Goal: Information Seeking & Learning: Learn about a topic

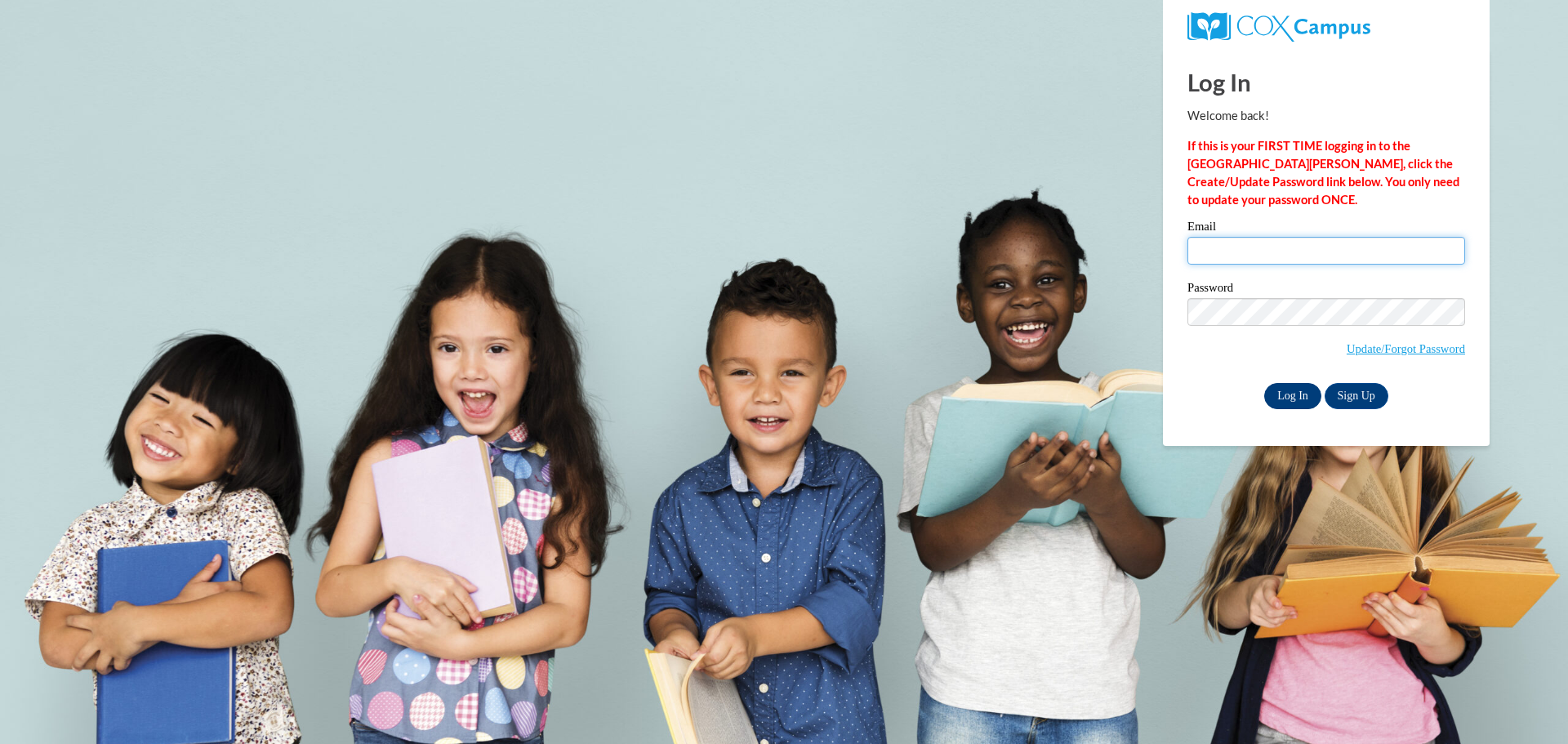
type input "nnelson@bgh3.k12.wy.us"
click at [1286, 388] on input "Log In" at bounding box center [1293, 395] width 57 height 26
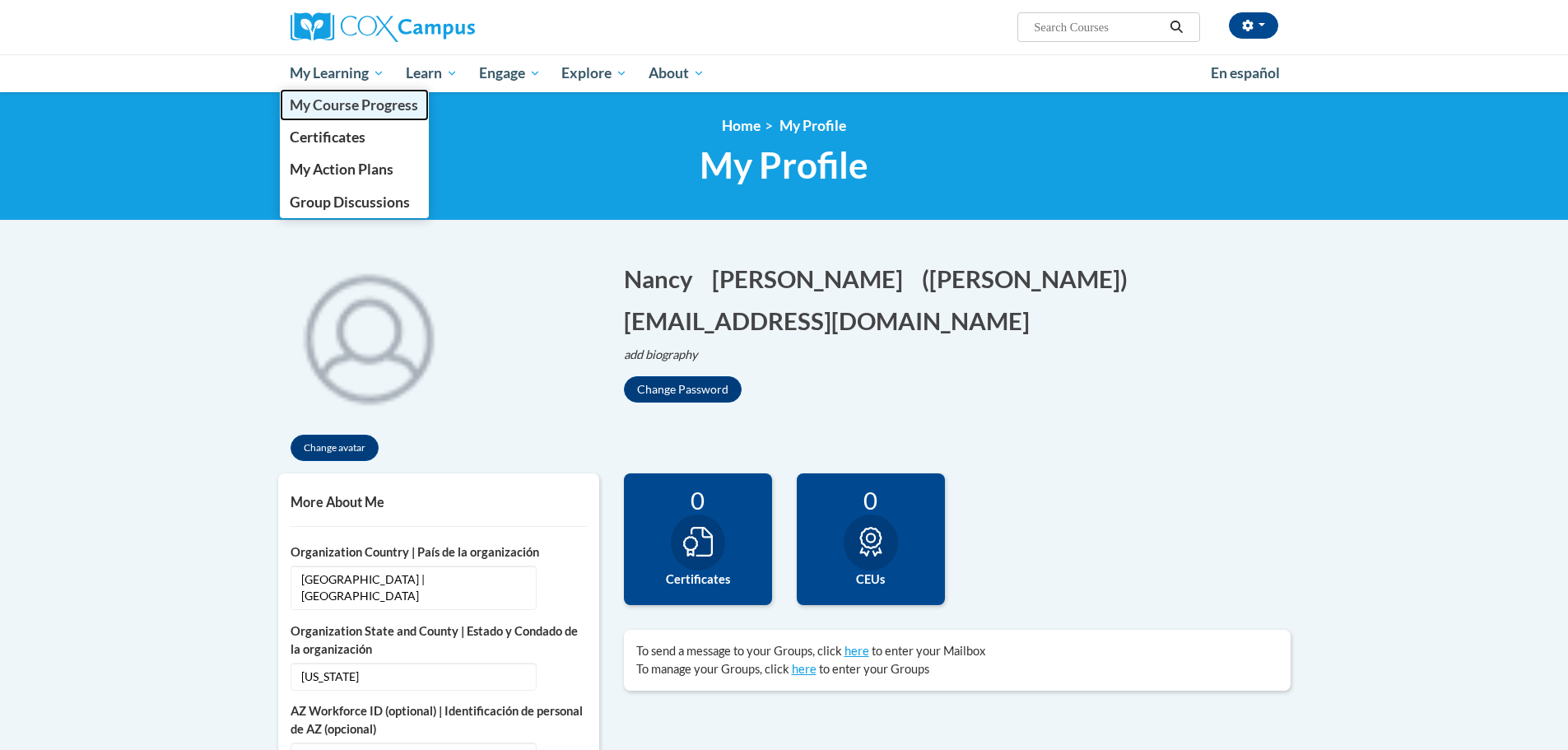
click at [334, 104] on span "My Course Progress" at bounding box center [353, 105] width 128 height 17
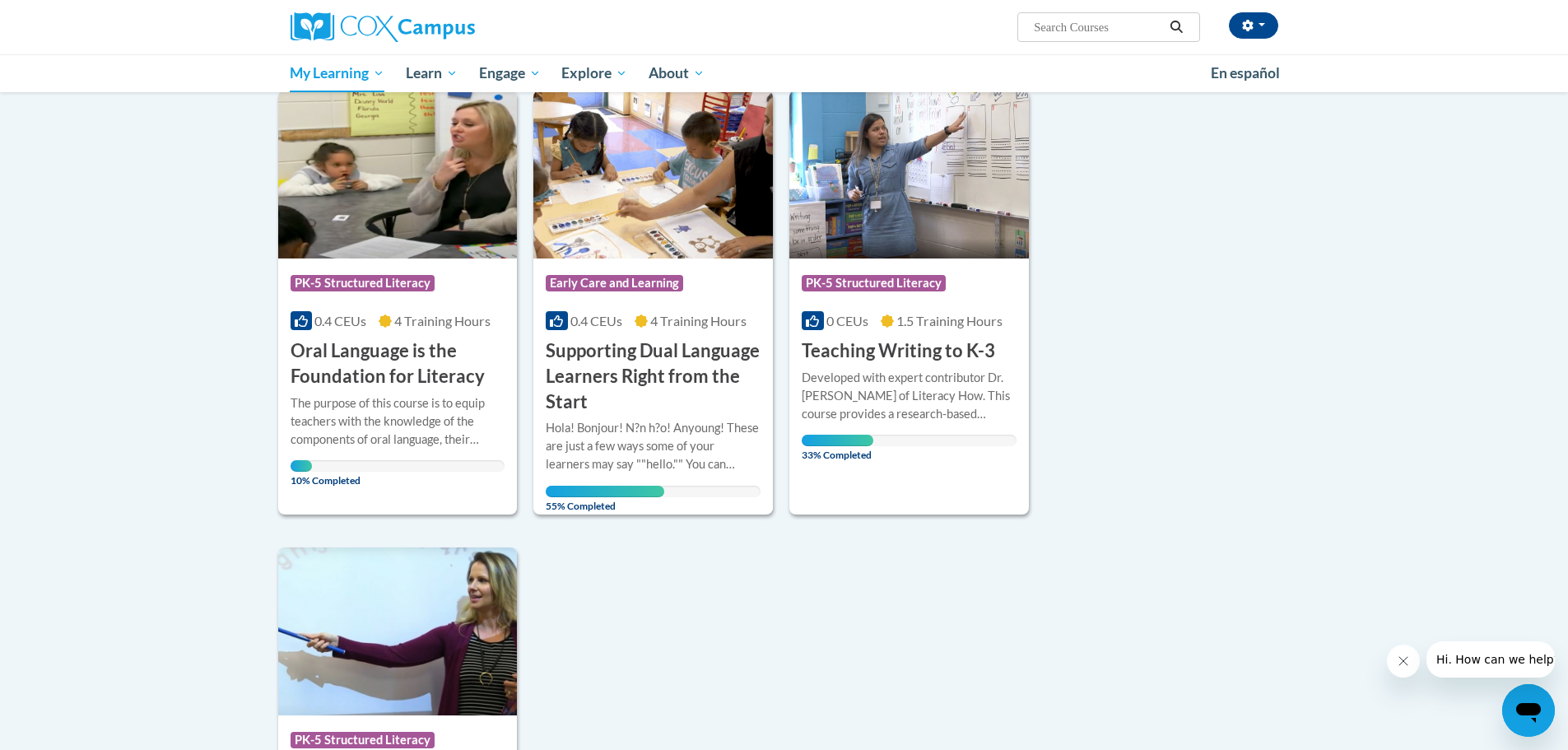
scroll to position [247, 0]
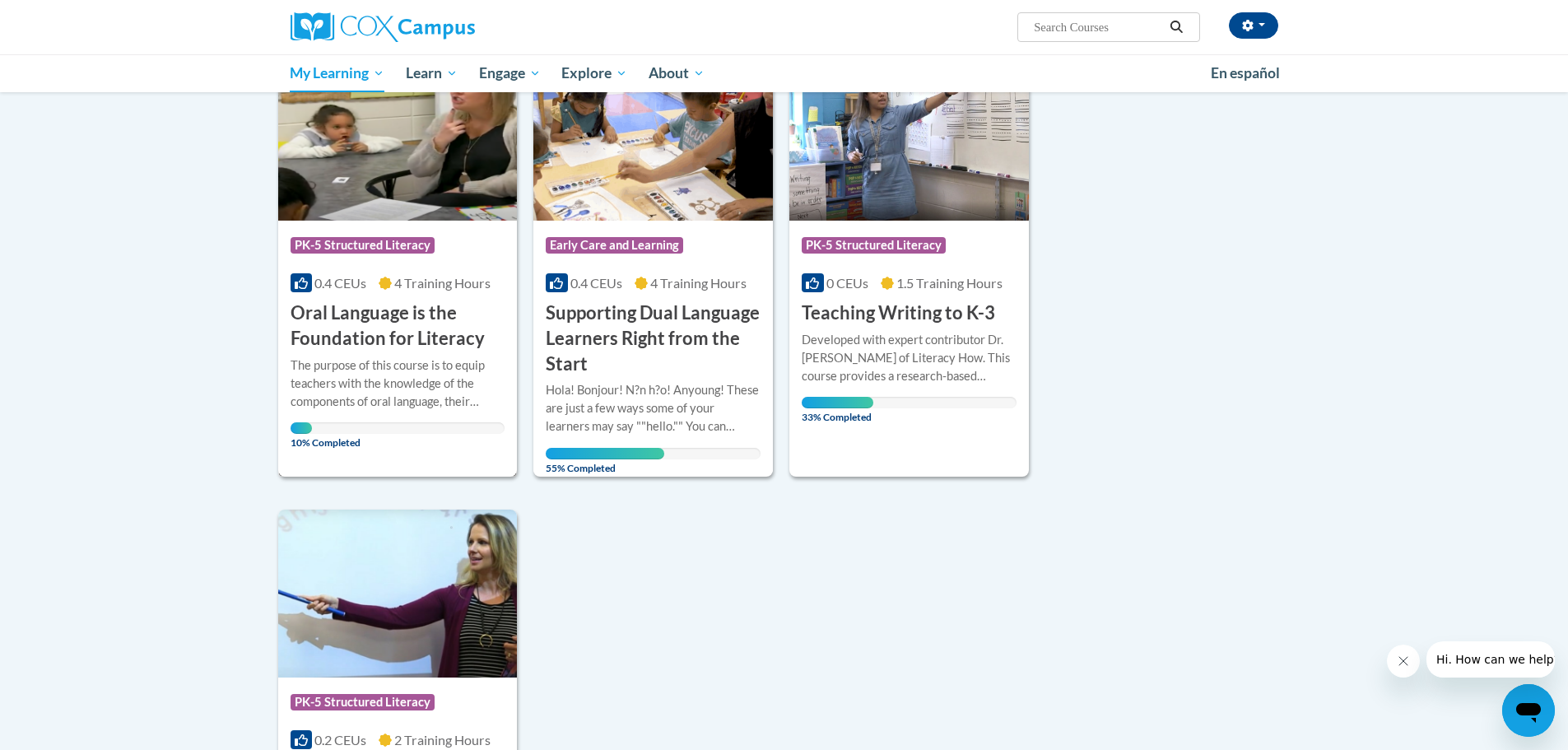
click at [393, 332] on h3 "Oral Language is the Foundation for Literacy" at bounding box center [398, 325] width 215 height 51
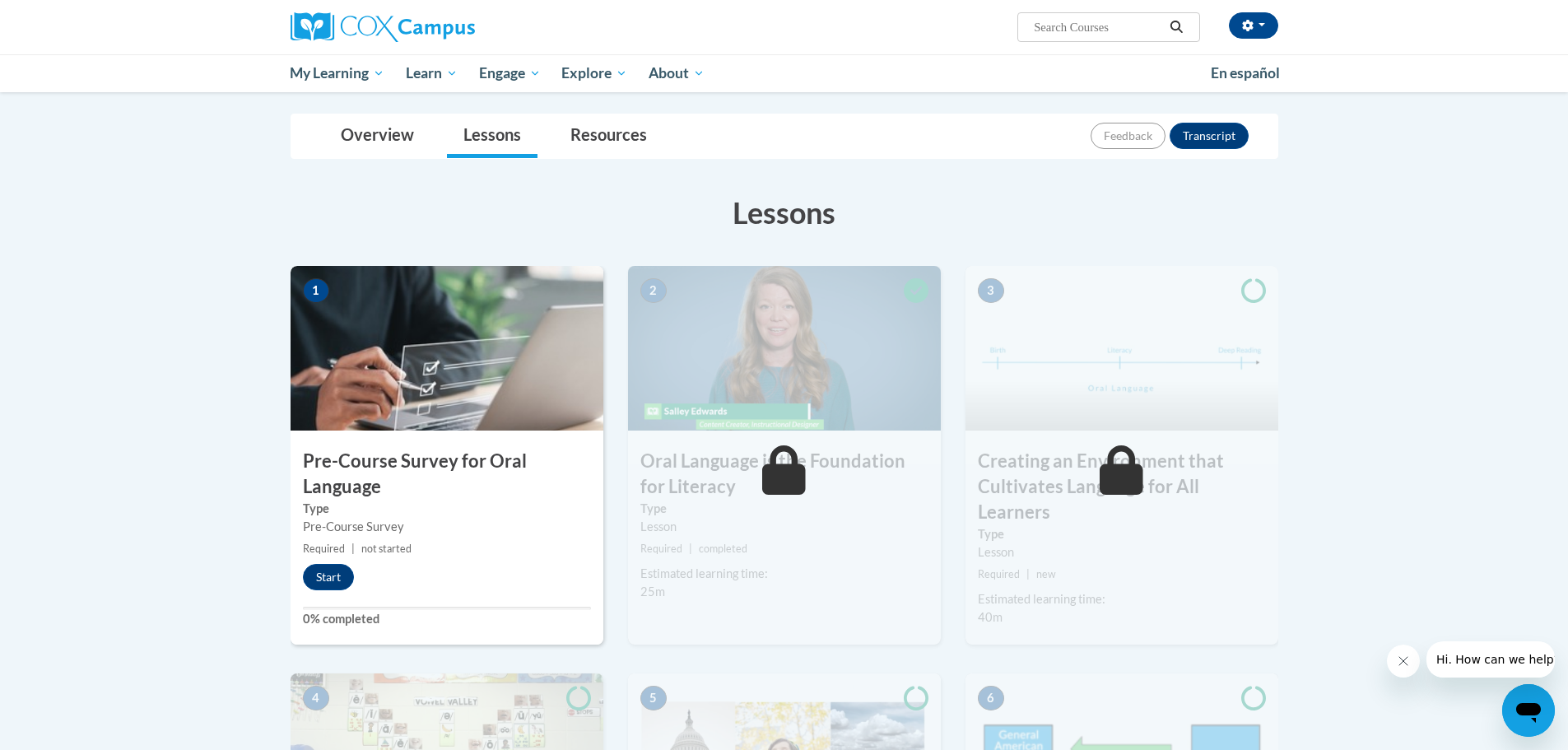
scroll to position [165, 0]
click at [404, 143] on link "Overview" at bounding box center [377, 135] width 106 height 43
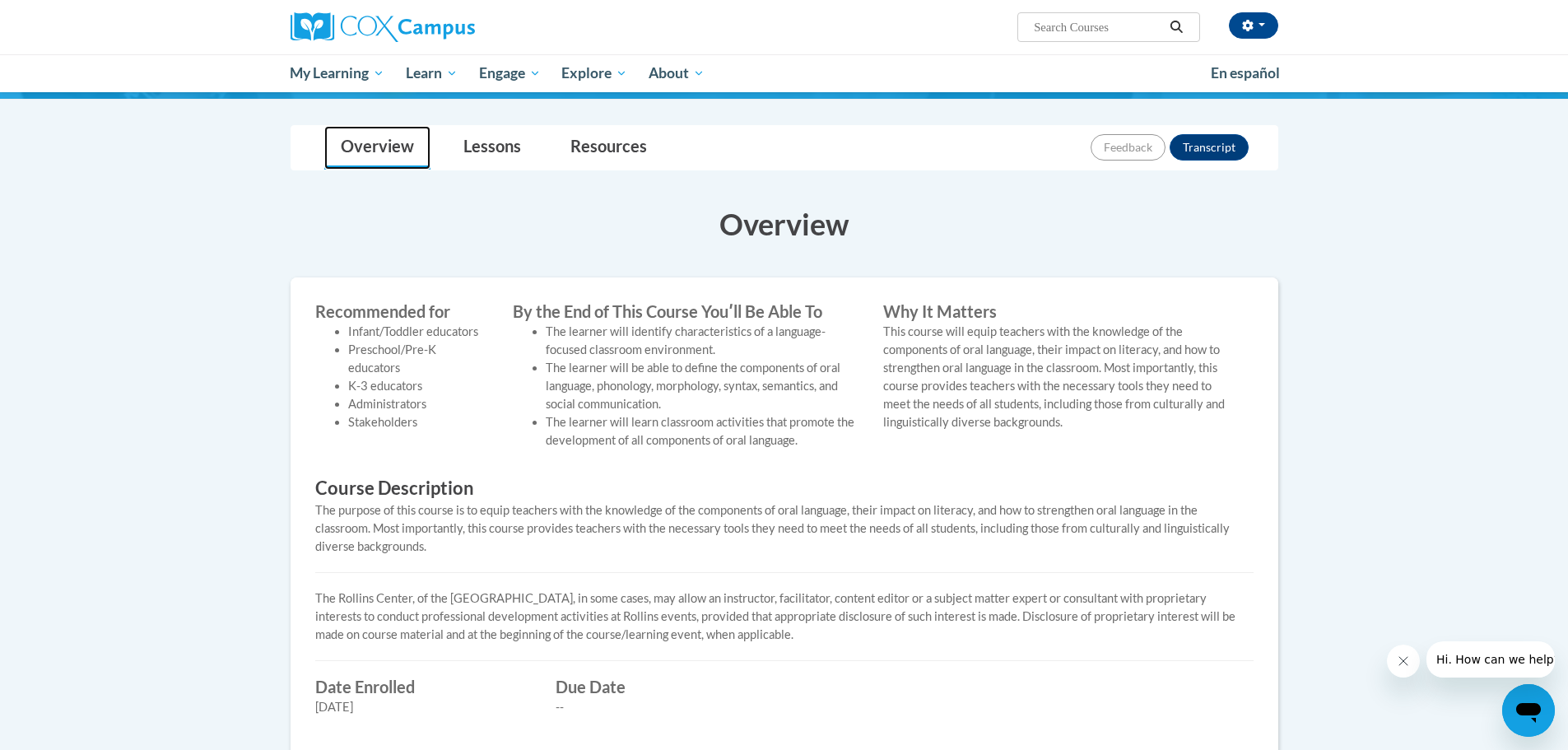
scroll to position [0, 0]
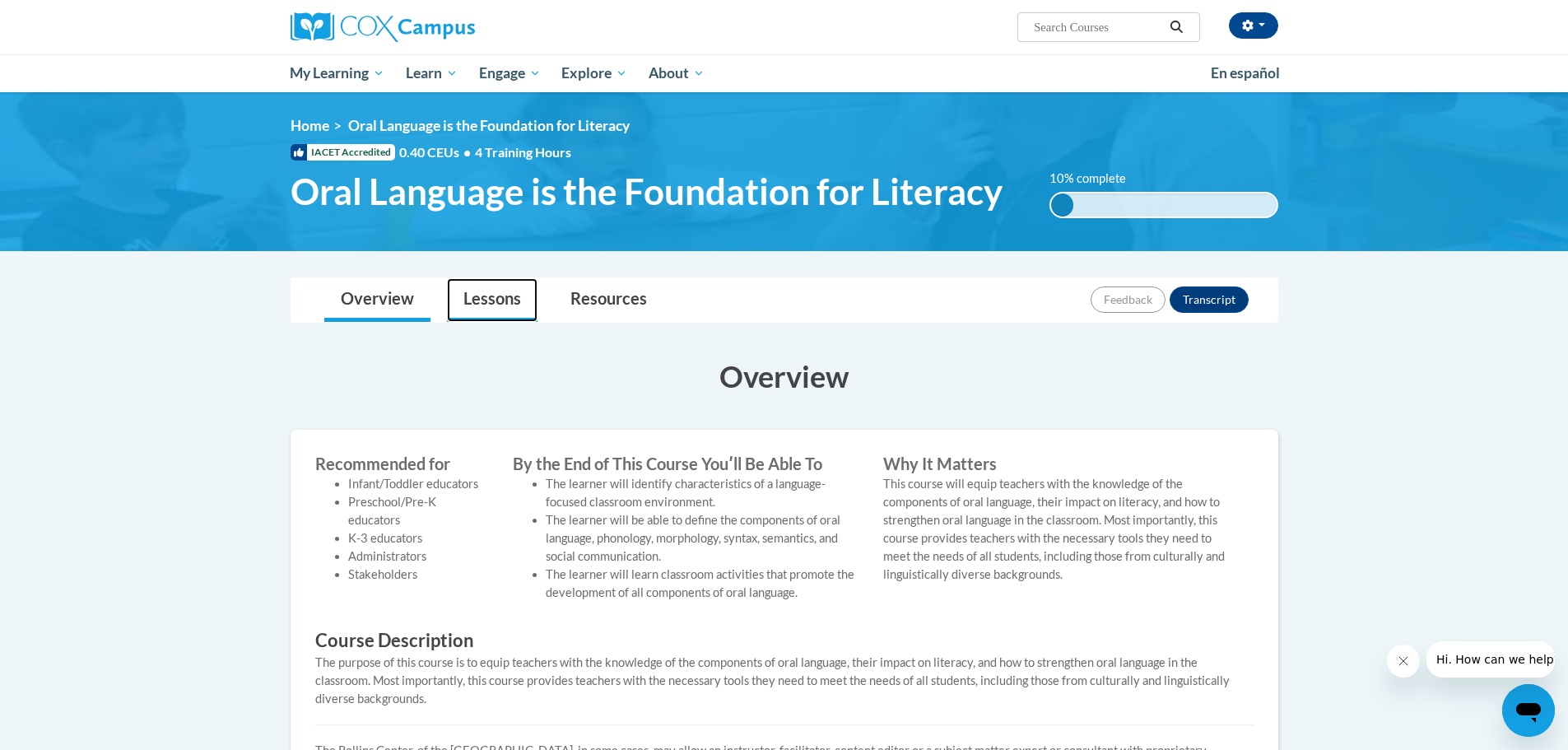
click at [483, 307] on link "Lessons" at bounding box center [492, 299] width 90 height 43
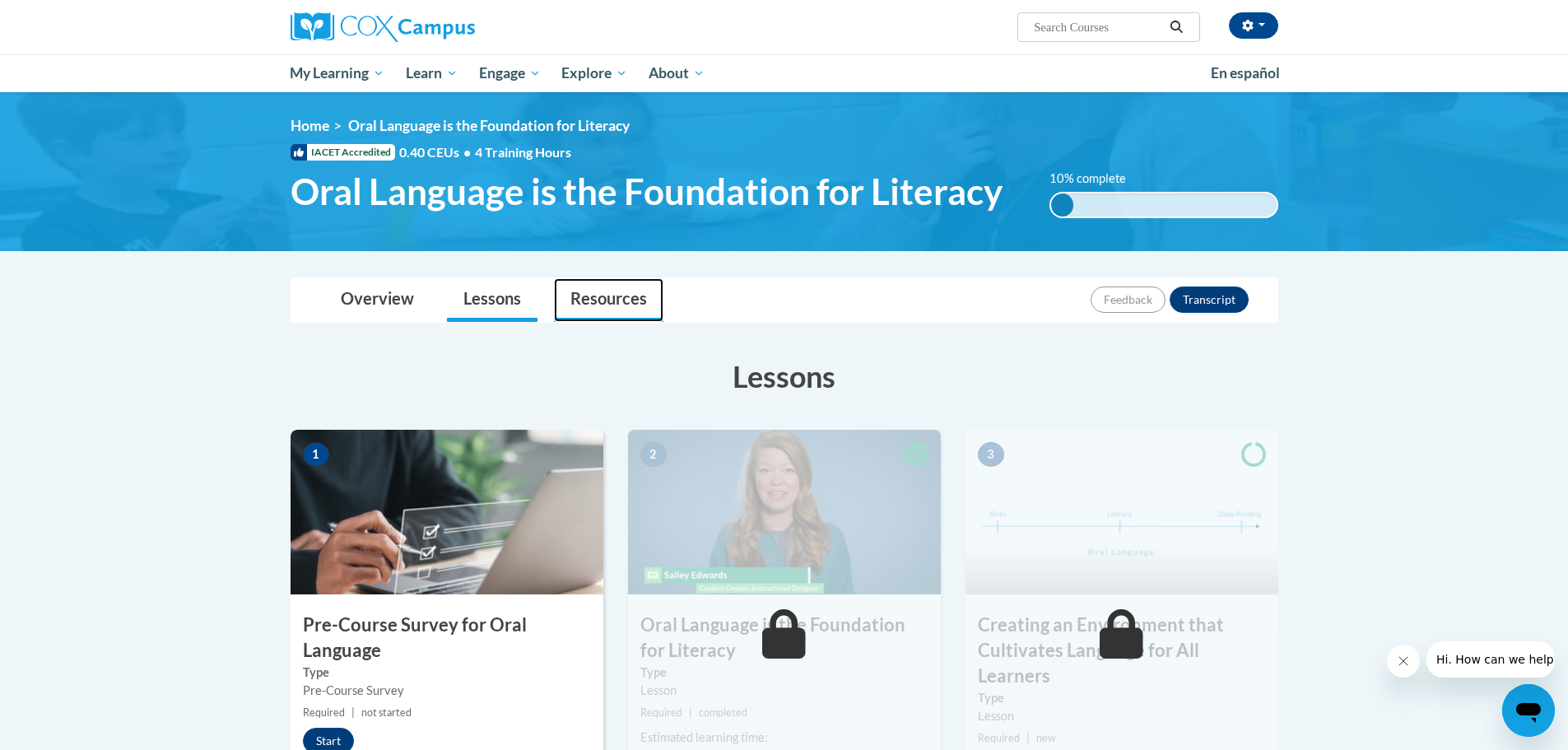
click at [590, 298] on link "Resources" at bounding box center [608, 299] width 110 height 43
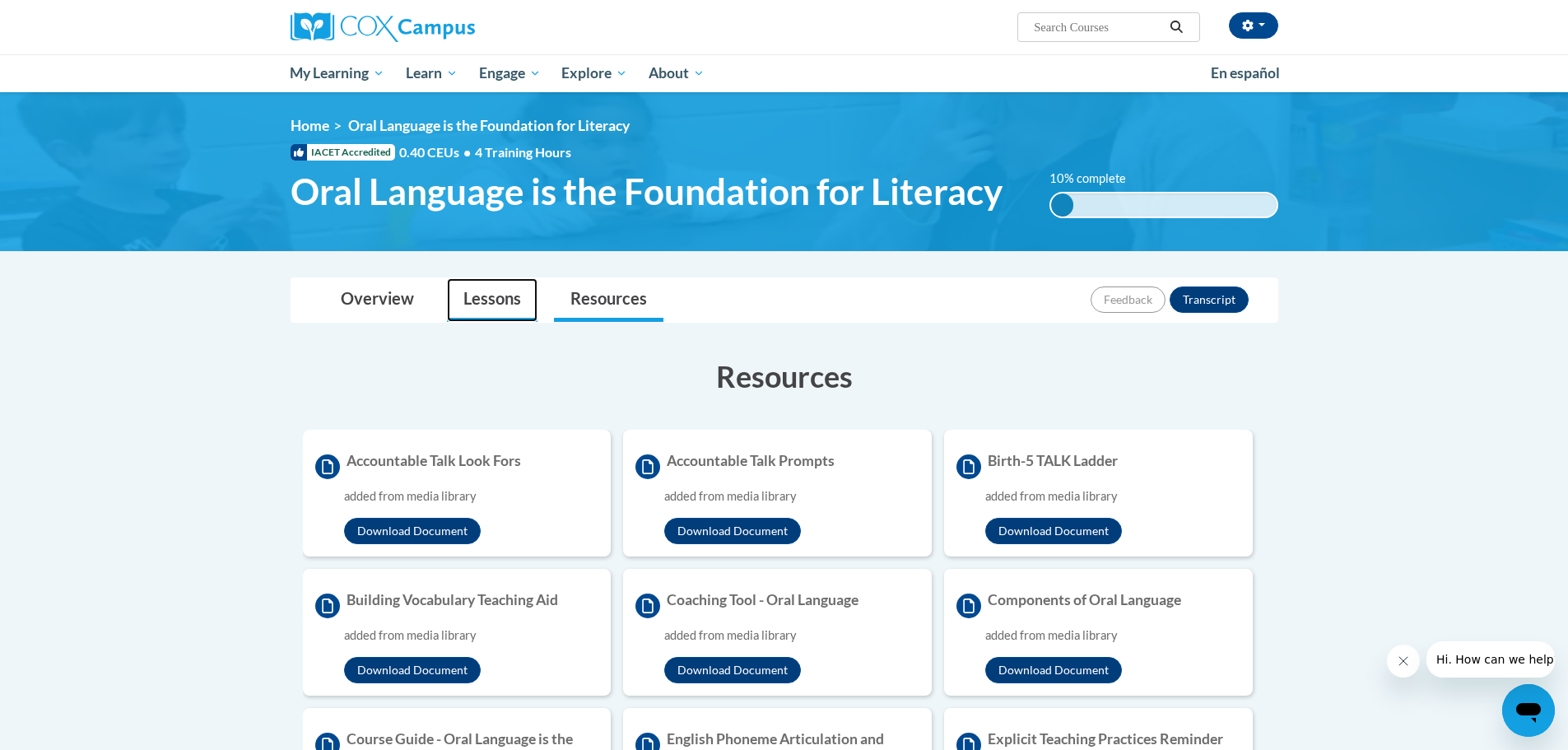
click at [502, 303] on link "Lessons" at bounding box center [492, 299] width 90 height 43
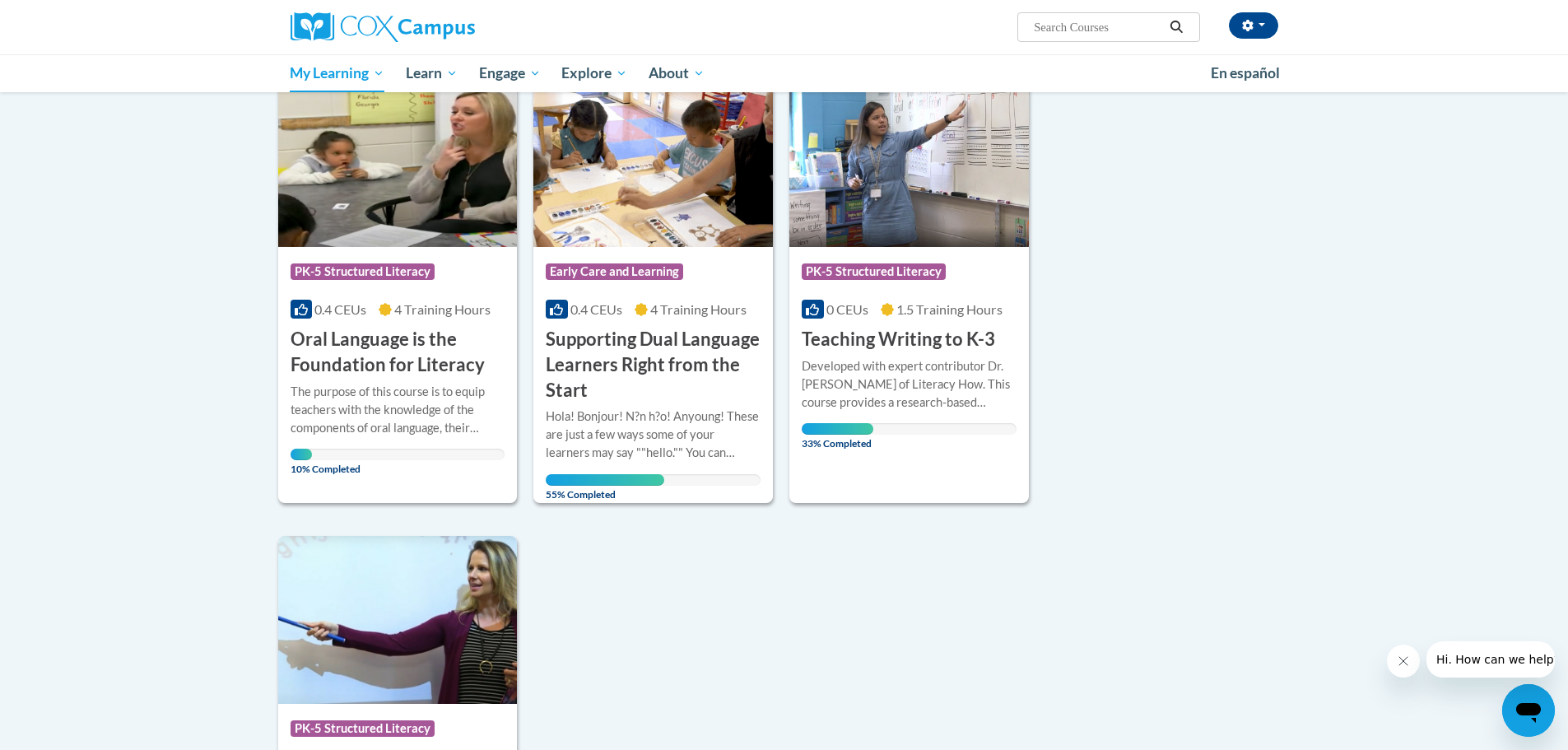
scroll to position [165, 0]
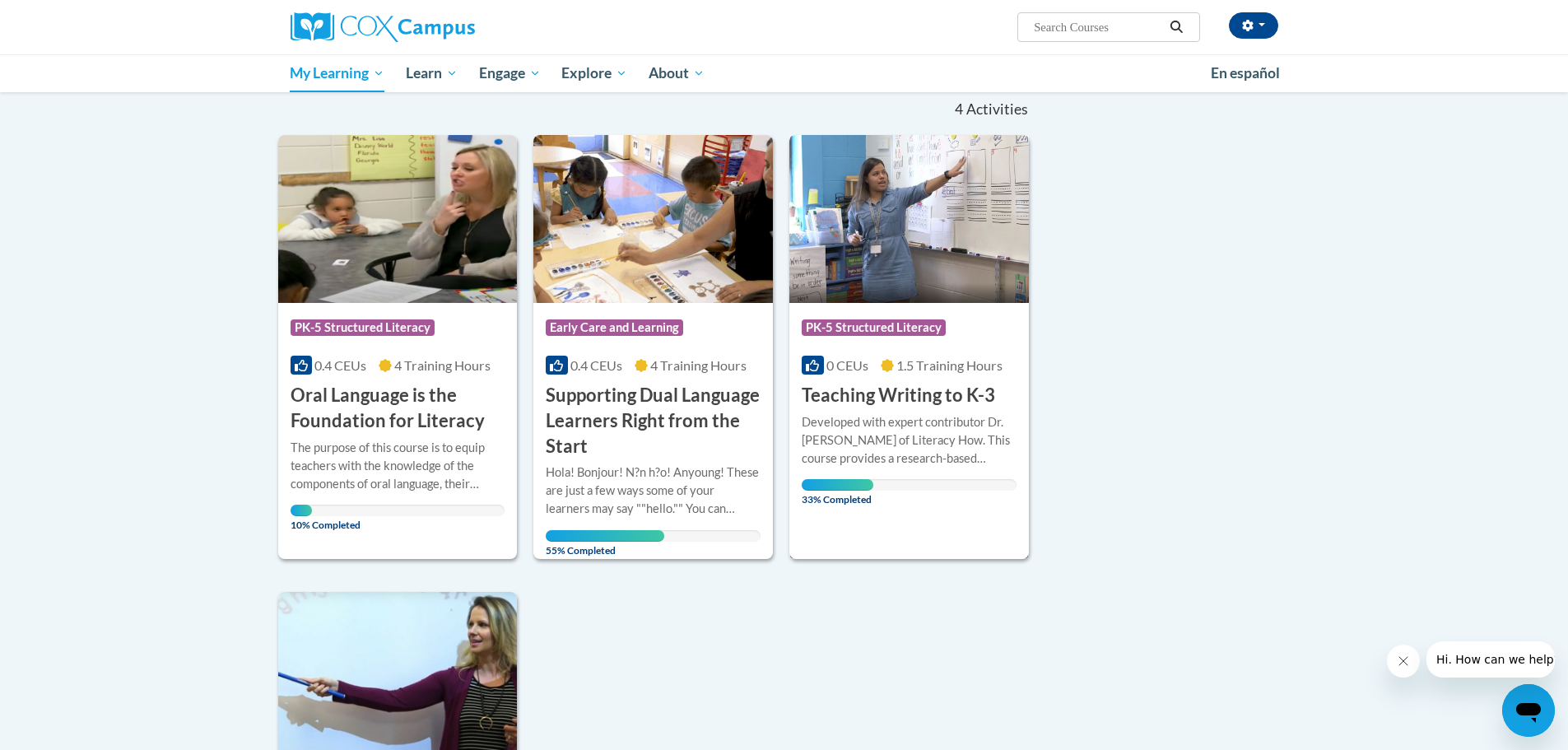
click at [890, 387] on h3 "Teaching Writing to K-3" at bounding box center [898, 396] width 193 height 26
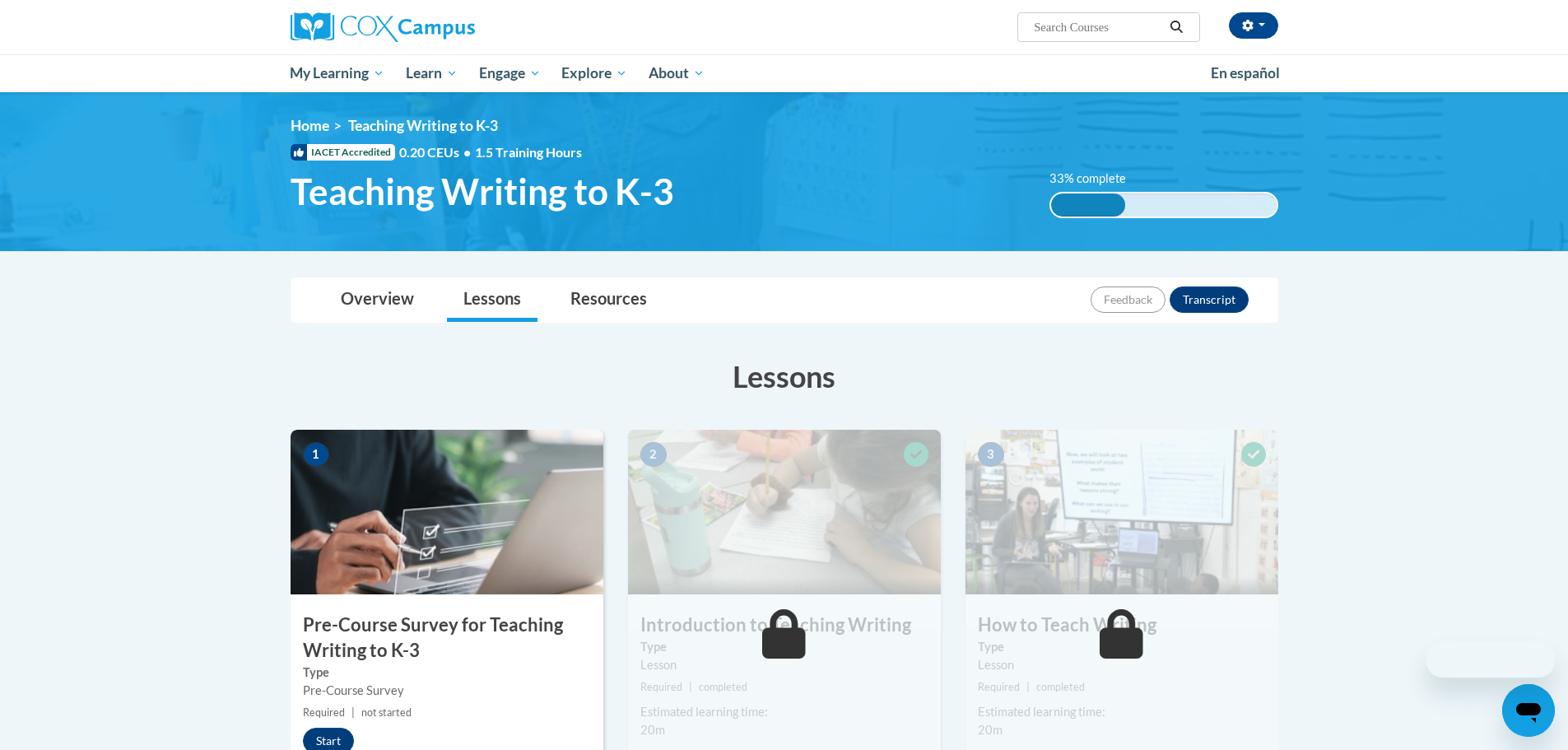
scroll to position [165, 0]
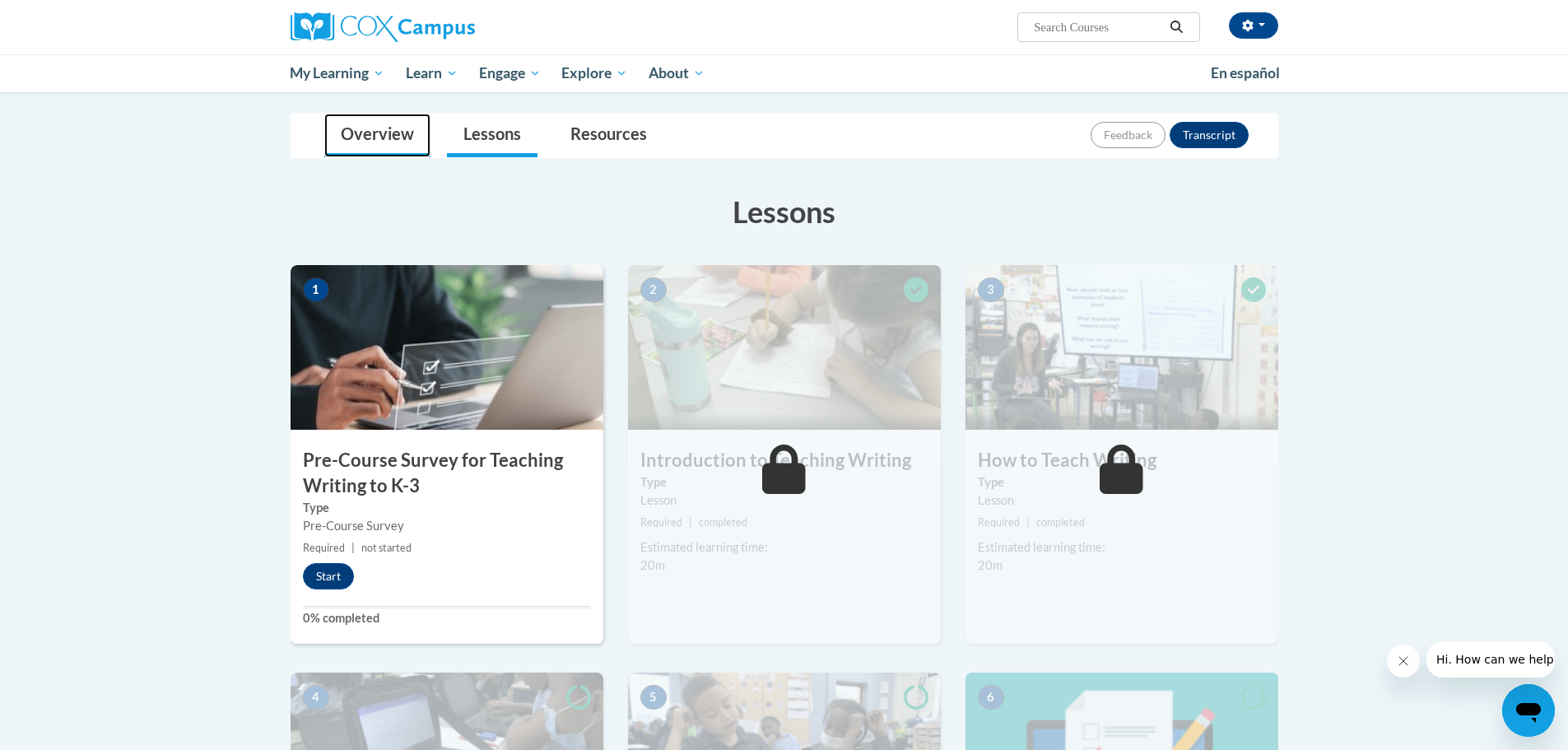
click at [377, 146] on link "Overview" at bounding box center [377, 135] width 106 height 43
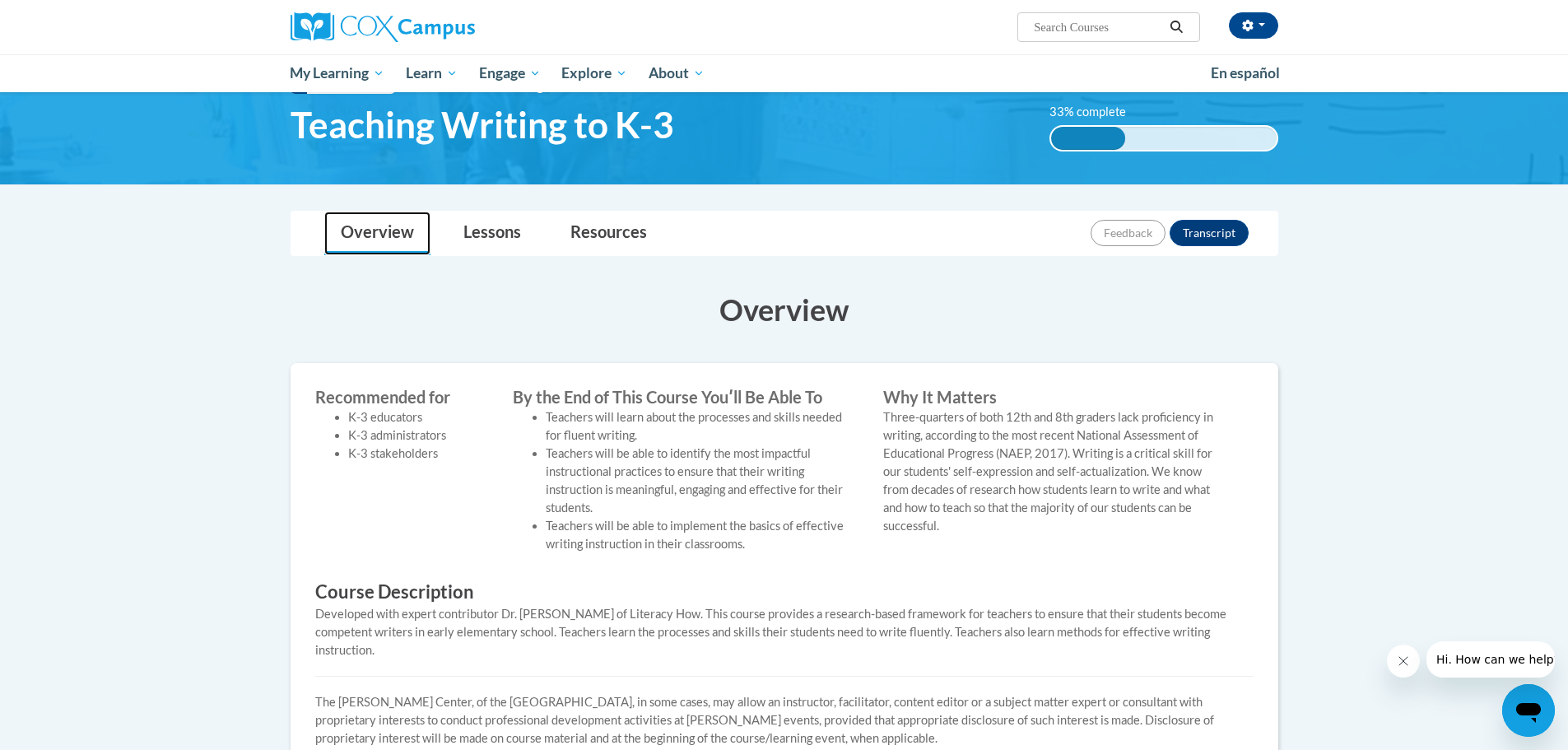
scroll to position [3, 0]
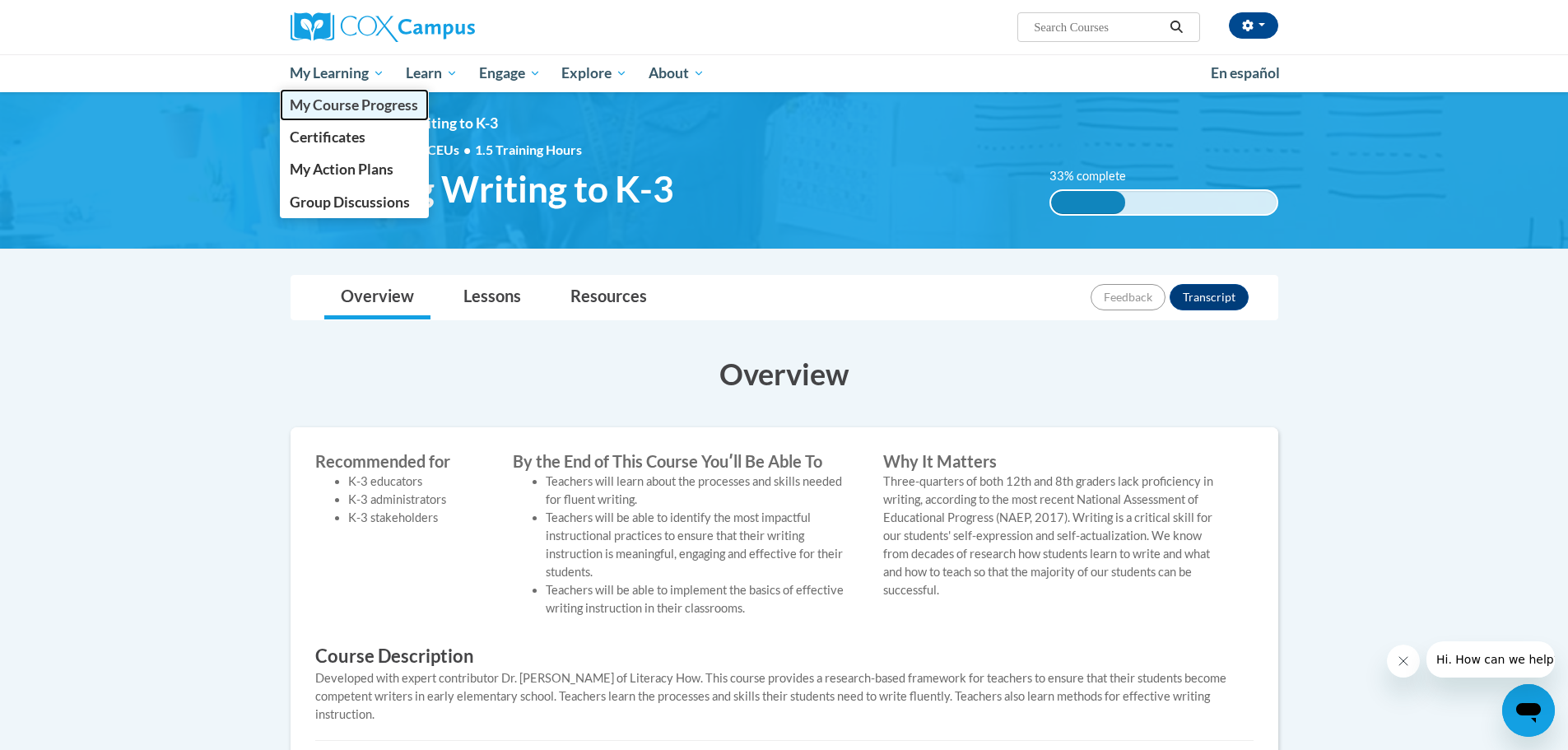
click at [328, 108] on span "My Course Progress" at bounding box center [353, 105] width 128 height 17
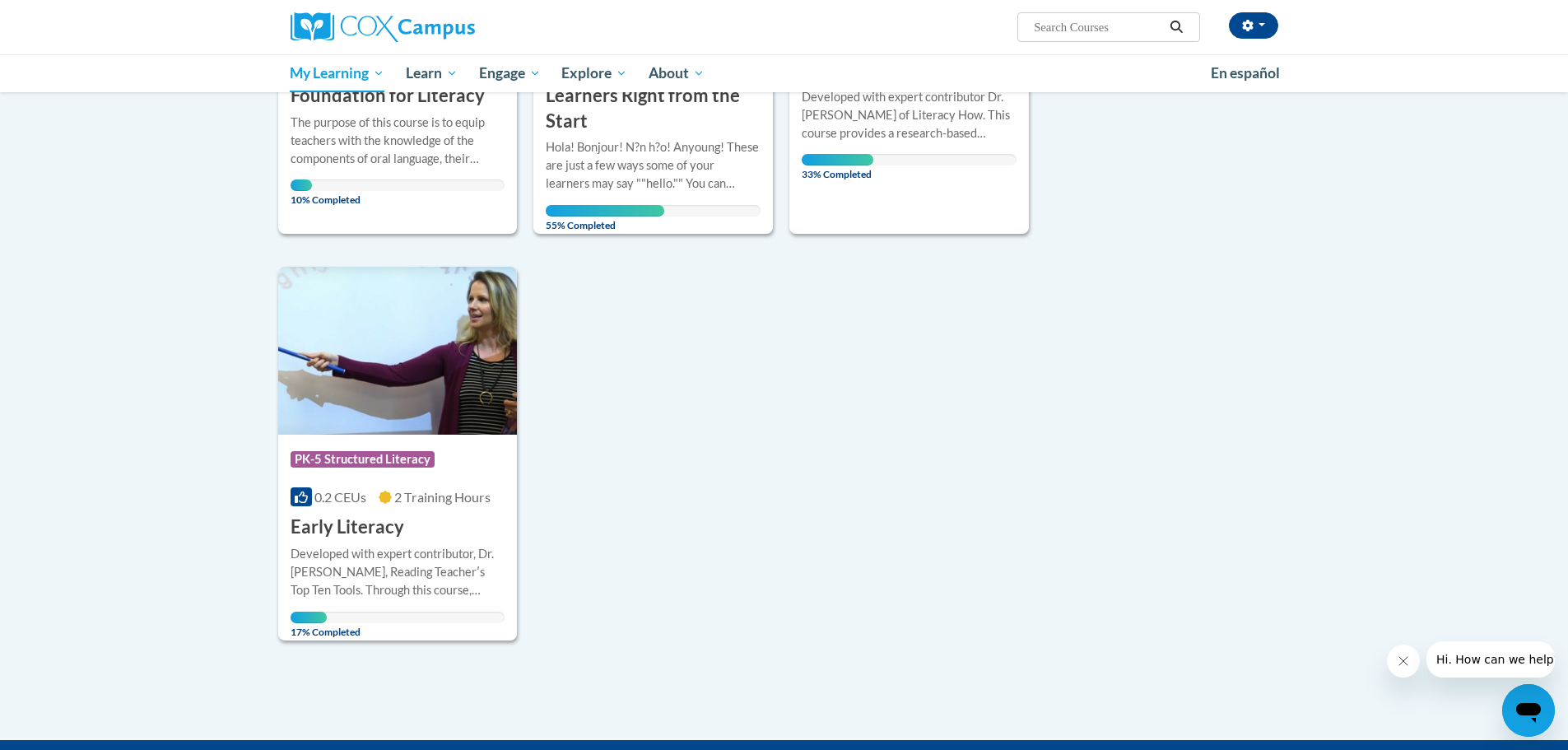
scroll to position [494, 0]
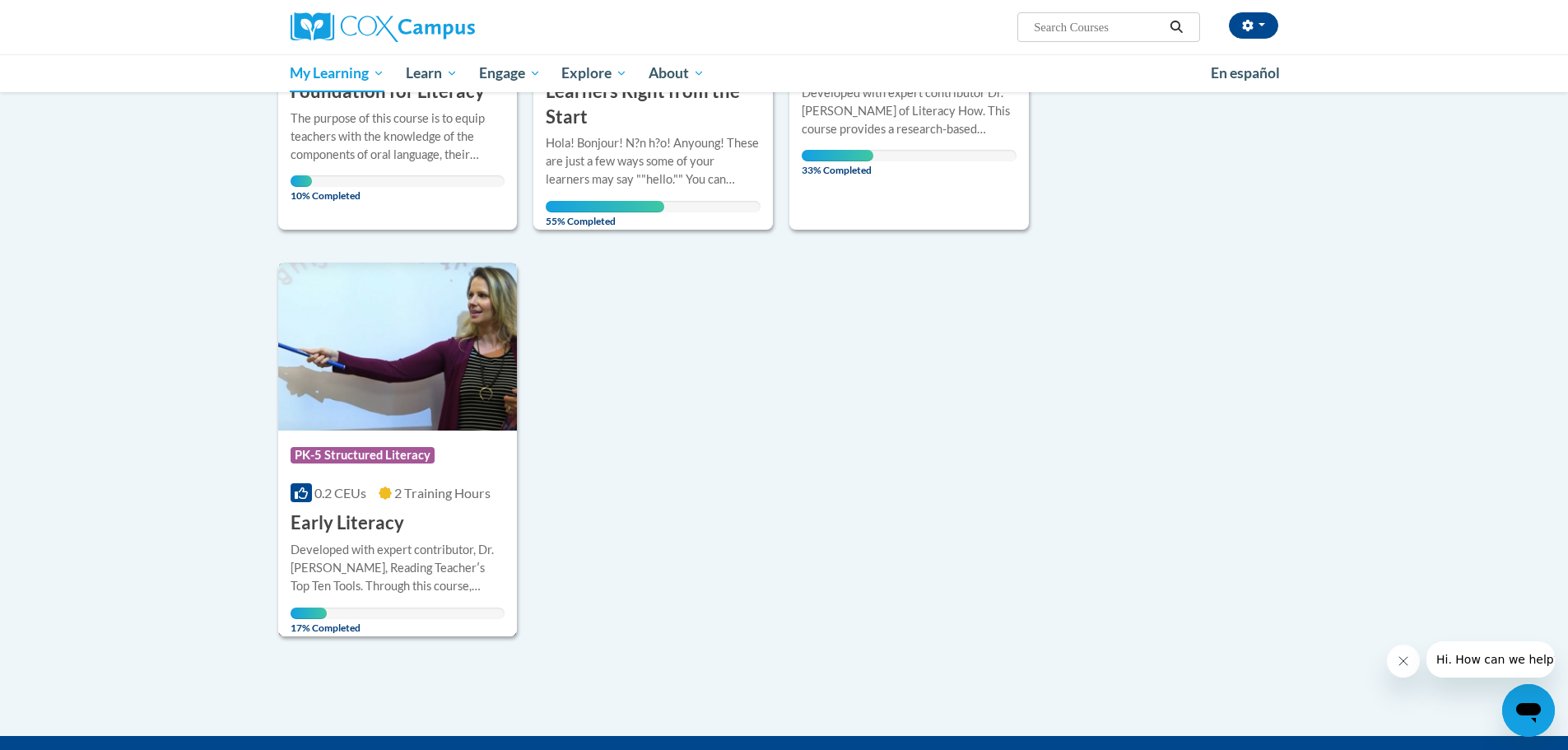
click at [372, 531] on h3 "Early Literacy" at bounding box center [347, 523] width 114 height 26
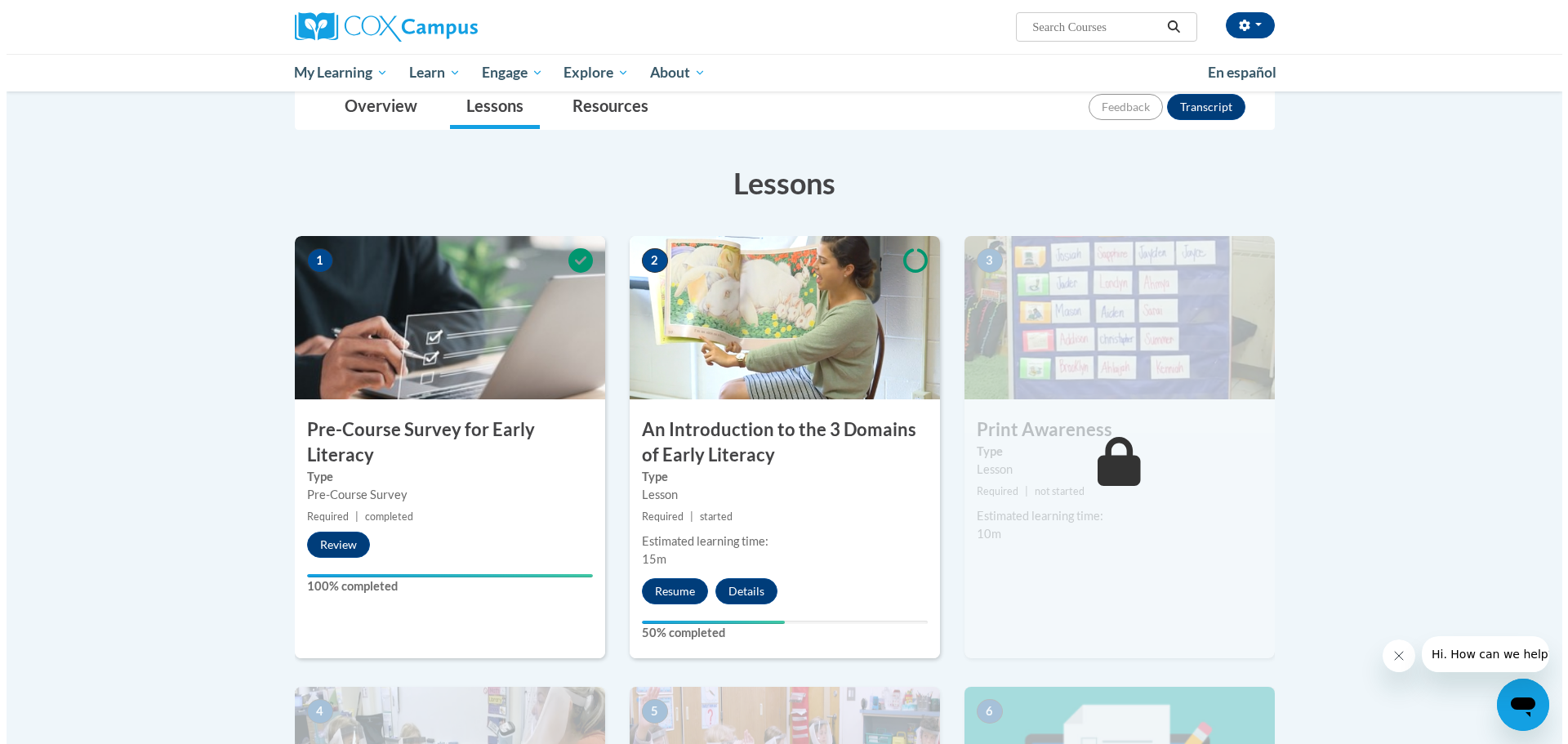
scroll to position [245, 0]
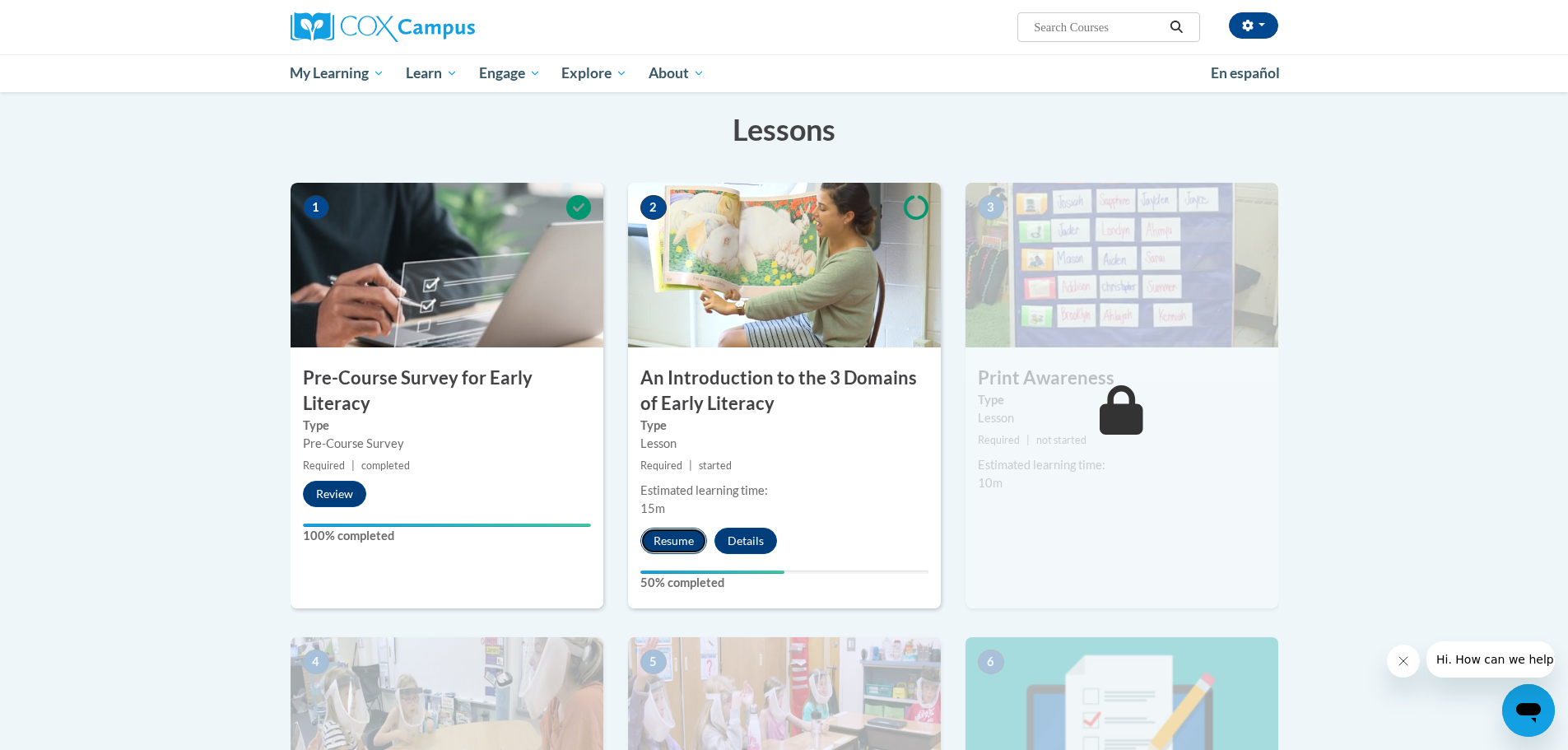
click at [691, 540] on button "Resume" at bounding box center [673, 540] width 66 height 26
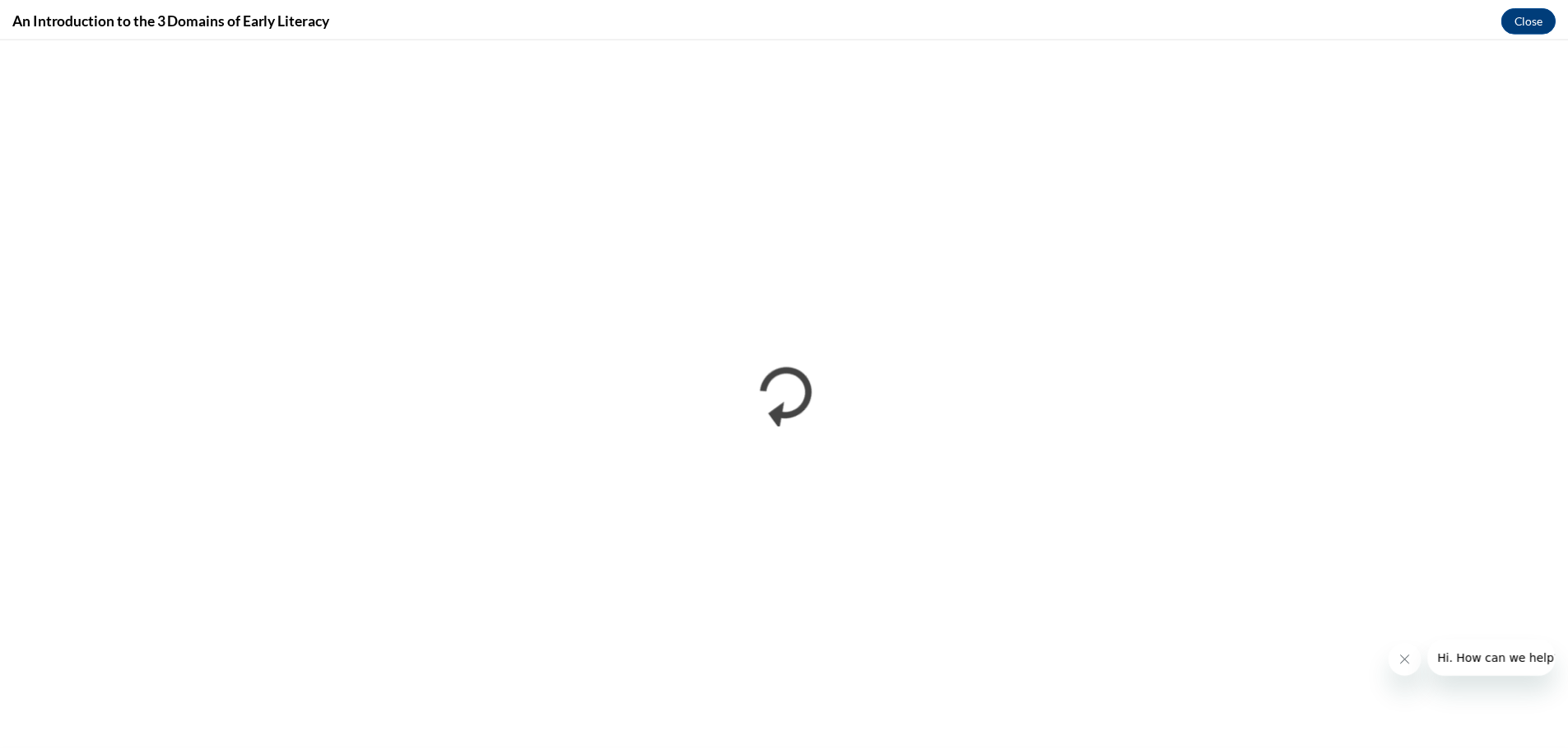
scroll to position [0, 0]
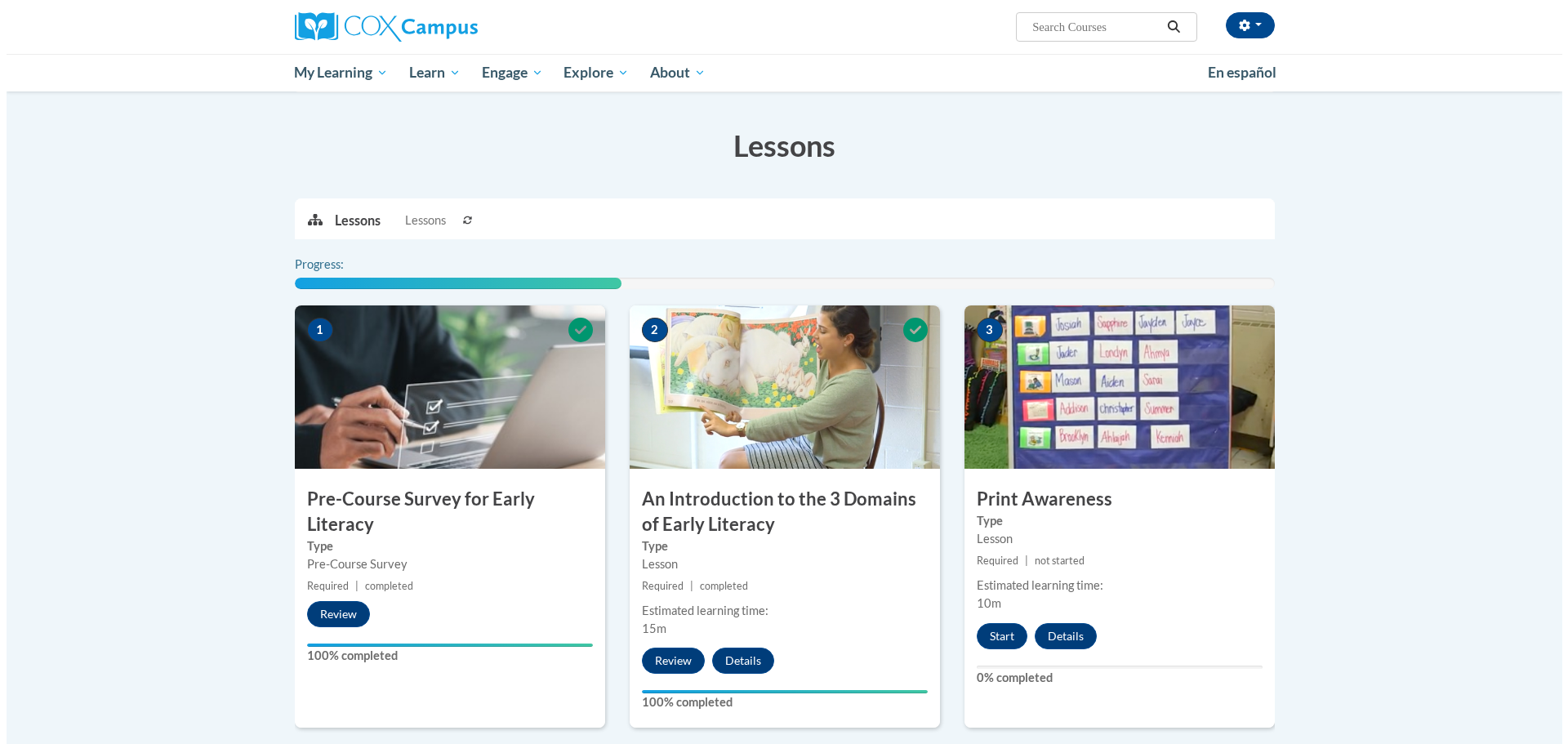
scroll to position [245, 0]
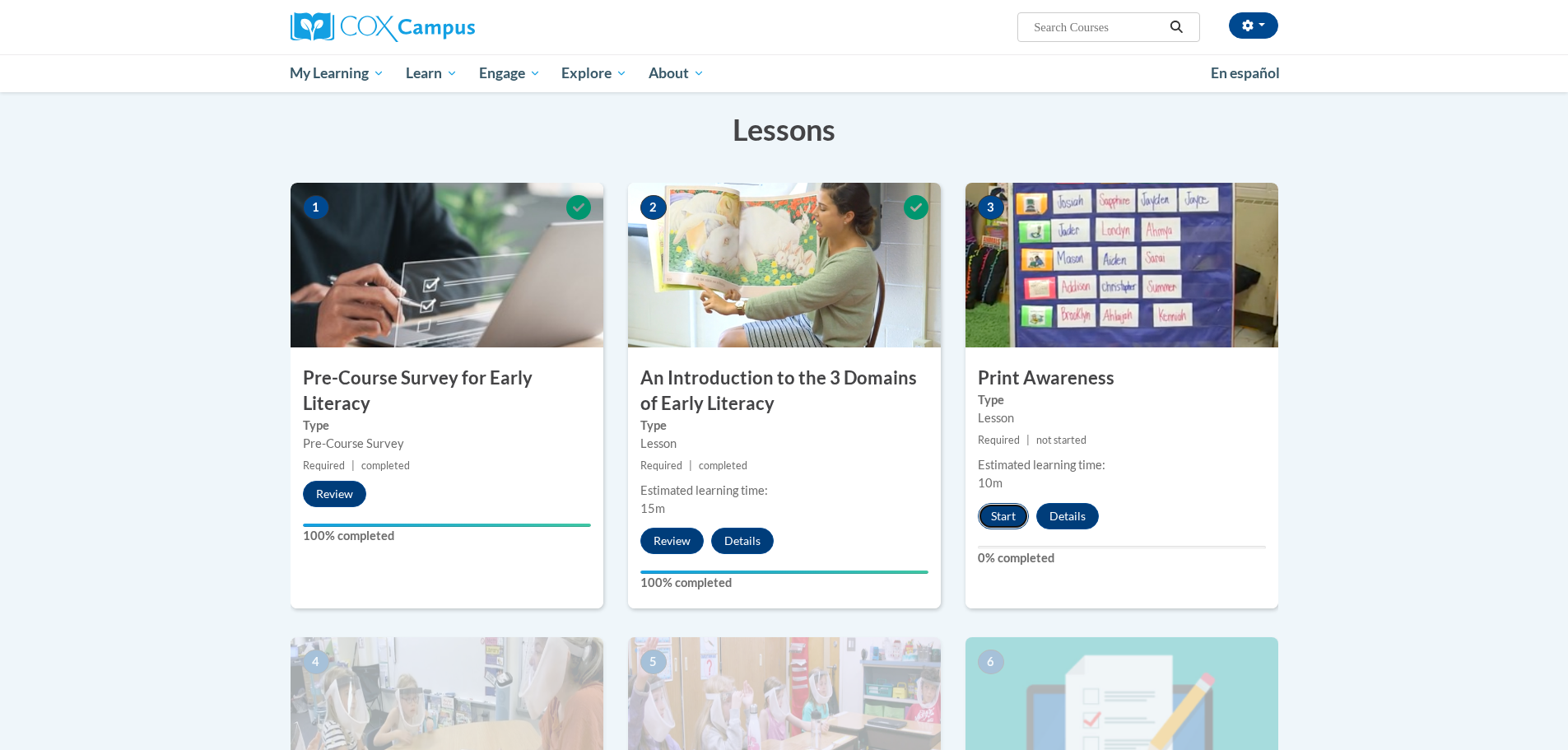
click at [996, 518] on button "Start" at bounding box center [1003, 515] width 51 height 26
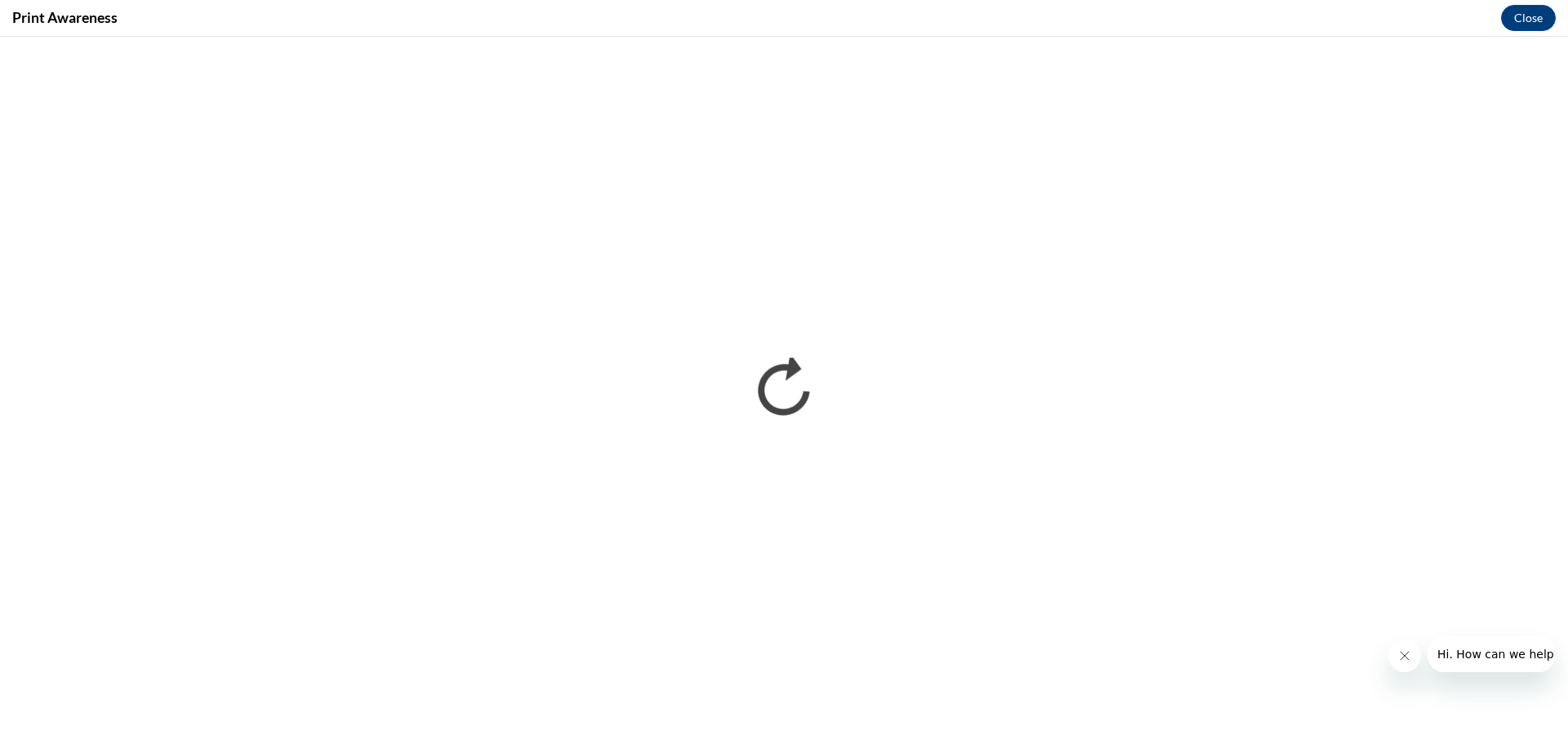
scroll to position [0, 0]
